Goal: Find contact information: Find contact information

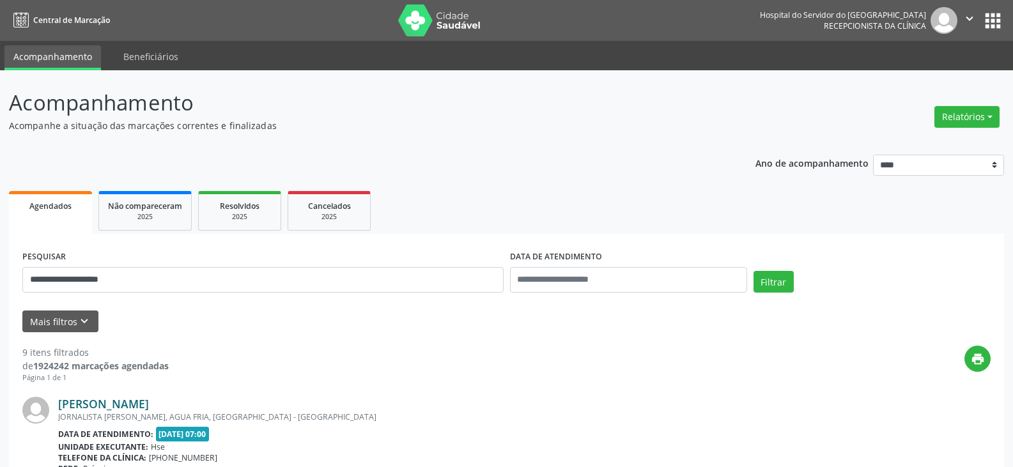
click at [104, 401] on link "[PERSON_NAME]" at bounding box center [103, 404] width 91 height 14
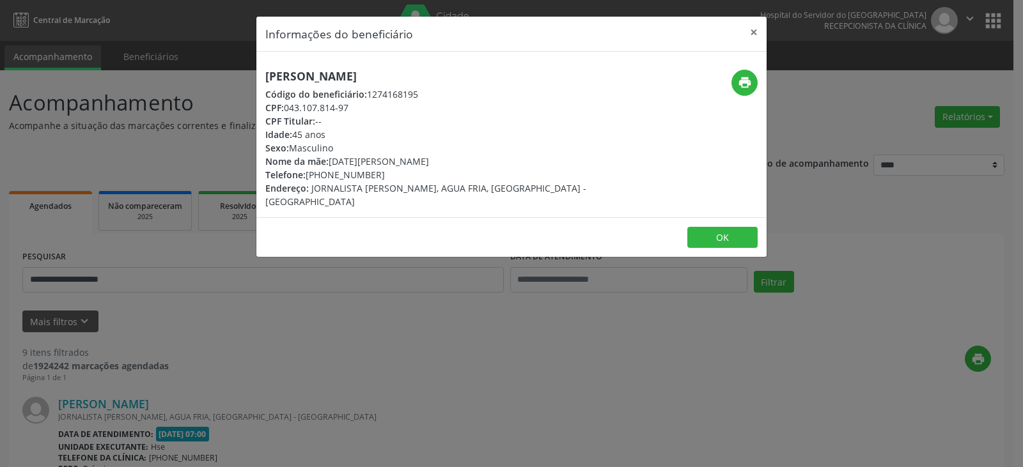
drag, startPoint x: 286, startPoint y: 109, endPoint x: 359, endPoint y: 109, distance: 72.2
click at [359, 109] on div "CPF: 043.107.814-97" at bounding box center [426, 107] width 322 height 13
copy div "043.107.814-97"
drag, startPoint x: 323, startPoint y: 174, endPoint x: 399, endPoint y: 173, distance: 75.4
click at [399, 173] on div "Telefone: [PHONE_NUMBER]" at bounding box center [426, 174] width 322 height 13
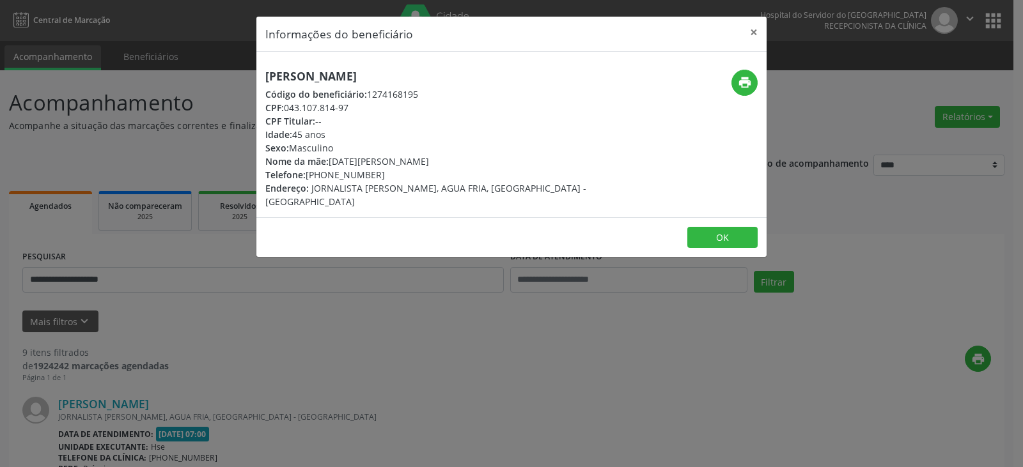
copy div "99895-4570"
click at [740, 79] on icon "print" at bounding box center [745, 82] width 14 height 14
click at [748, 33] on button "×" at bounding box center [754, 32] width 26 height 31
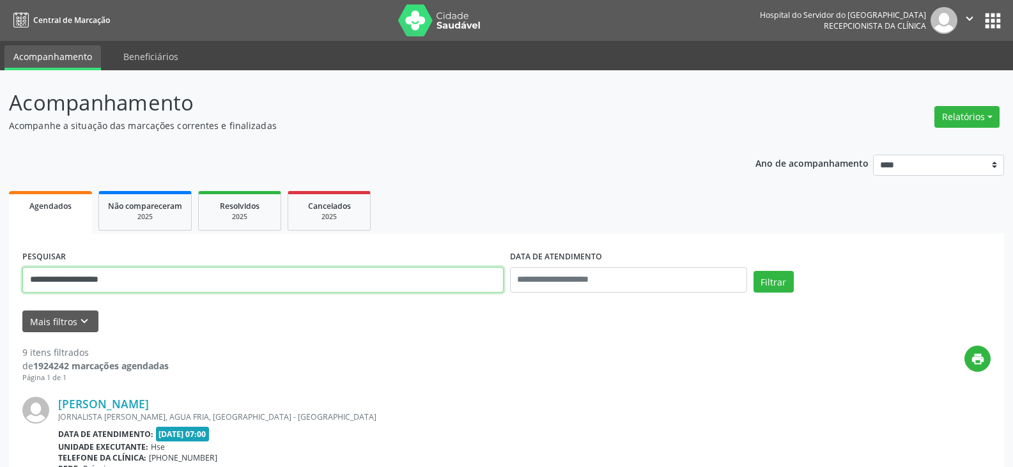
drag, startPoint x: 339, startPoint y: 272, endPoint x: 0, endPoint y: 277, distance: 339.4
paste input "text"
click at [754, 271] on button "Filtrar" at bounding box center [774, 282] width 40 height 22
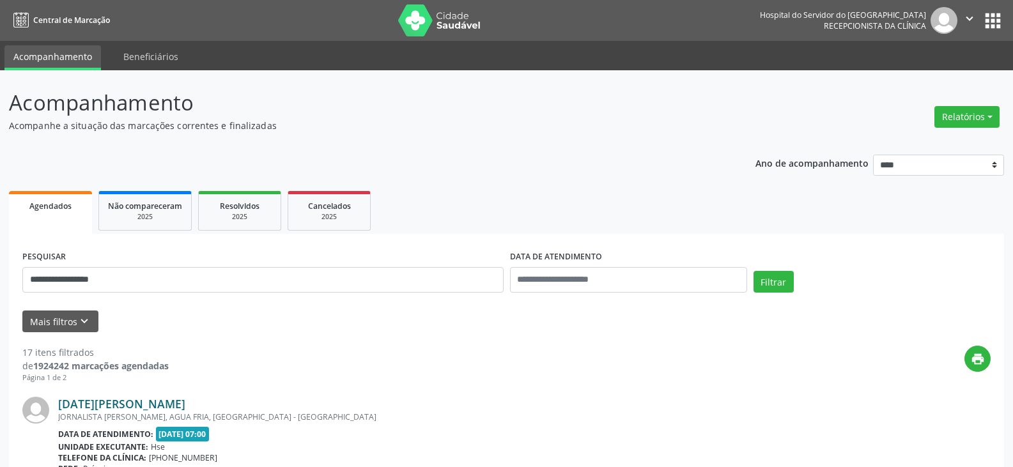
click at [104, 399] on link "[DATE][PERSON_NAME]" at bounding box center [121, 404] width 127 height 14
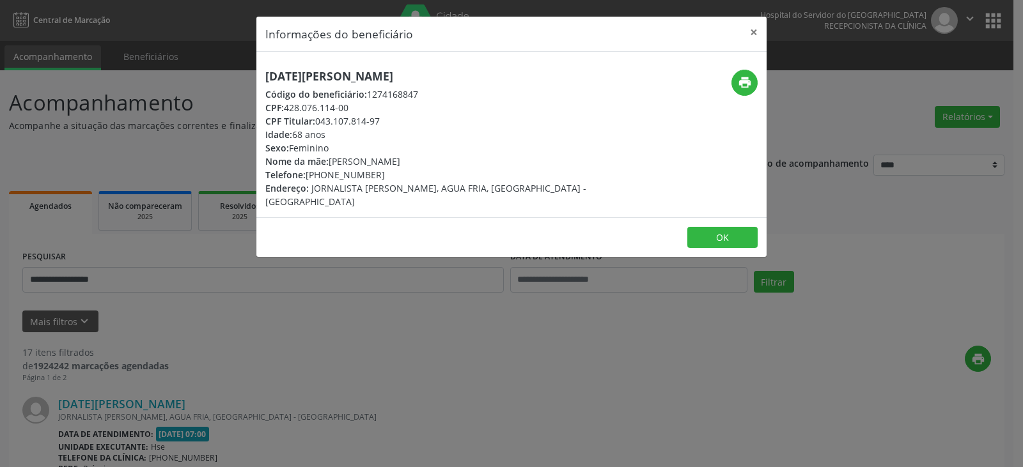
drag, startPoint x: 325, startPoint y: 175, endPoint x: 382, endPoint y: 175, distance: 56.9
click at [381, 175] on div "Telefone: [PHONE_NUMBER]" at bounding box center [426, 174] width 322 height 13
copy div "99895-4570"
click at [738, 84] on icon "print" at bounding box center [745, 82] width 14 height 14
click at [750, 30] on button "×" at bounding box center [754, 32] width 26 height 31
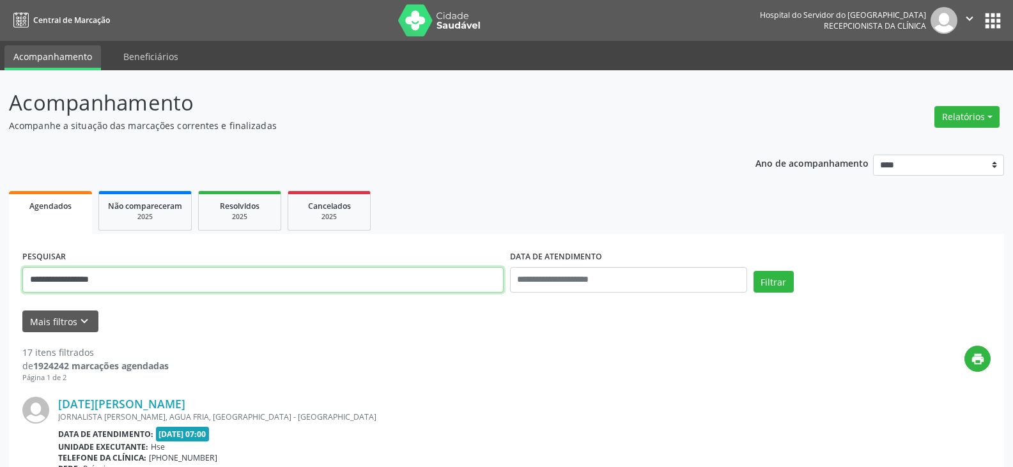
drag, startPoint x: 275, startPoint y: 272, endPoint x: 0, endPoint y: 290, distance: 276.0
paste input "**********"
click at [754, 271] on button "Filtrar" at bounding box center [774, 282] width 40 height 22
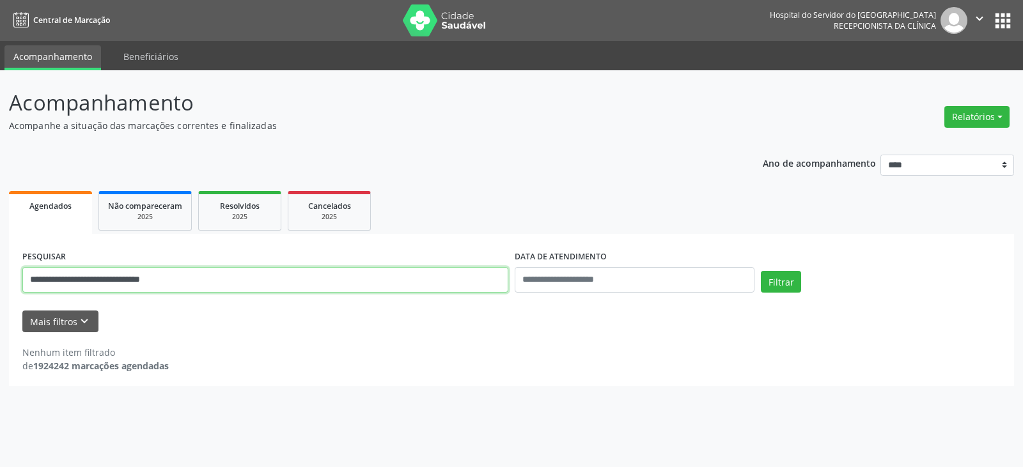
click at [251, 272] on input "**********" at bounding box center [265, 280] width 486 height 26
click at [761, 271] on button "Filtrar" at bounding box center [781, 282] width 40 height 22
drag, startPoint x: 354, startPoint y: 277, endPoint x: 0, endPoint y: 277, distance: 354.1
click at [0, 277] on div "**********" at bounding box center [511, 268] width 1023 height 397
paste input "text"
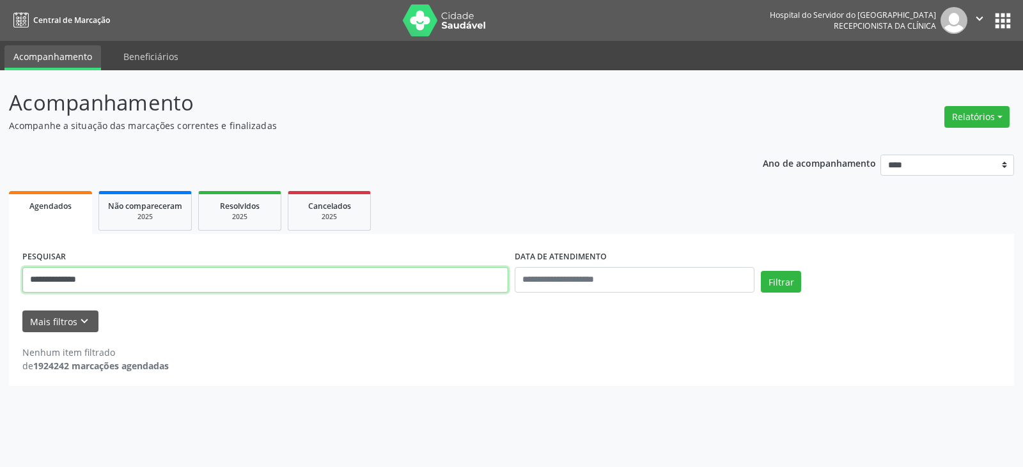
type input "**********"
click at [761, 271] on button "Filtrar" at bounding box center [781, 282] width 40 height 22
click at [205, 285] on input "**********" at bounding box center [265, 280] width 486 height 26
drag, startPoint x: 187, startPoint y: 279, endPoint x: 0, endPoint y: 307, distance: 189.5
click at [0, 311] on div "**********" at bounding box center [511, 268] width 1023 height 397
